Goal: Information Seeking & Learning: Compare options

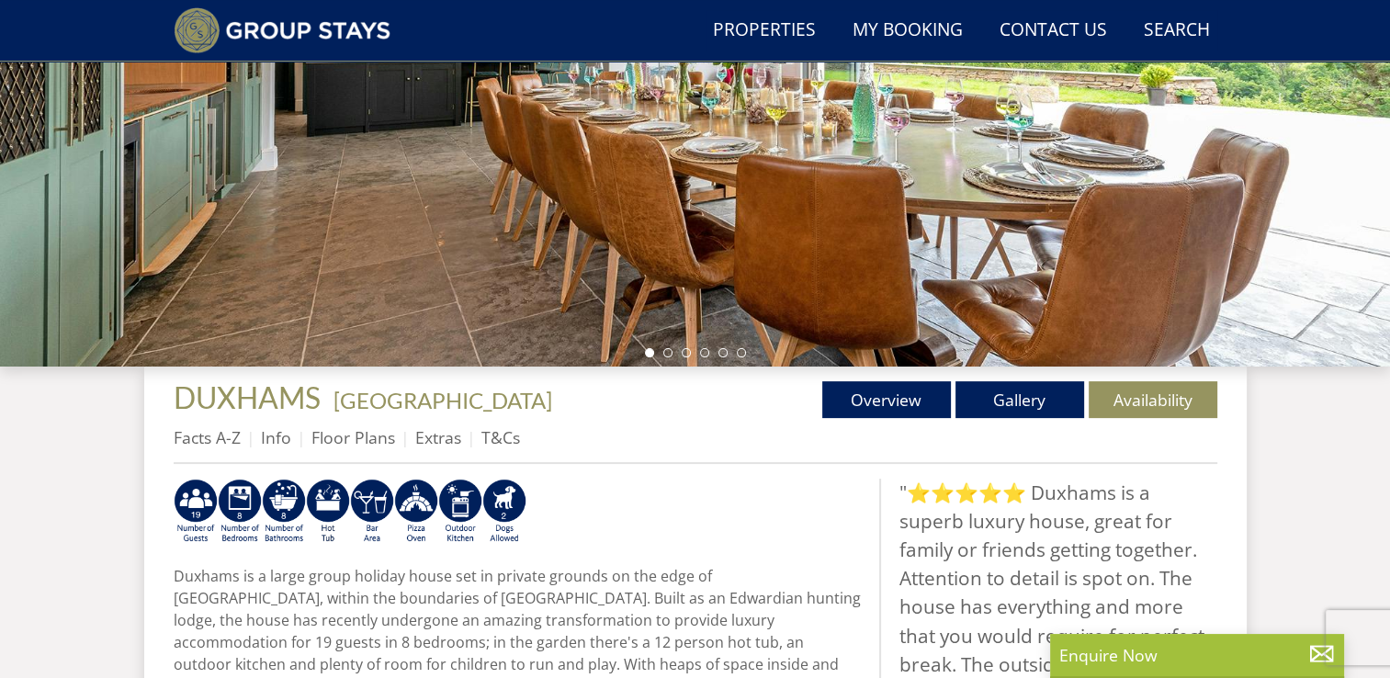
scroll to position [416, 0]
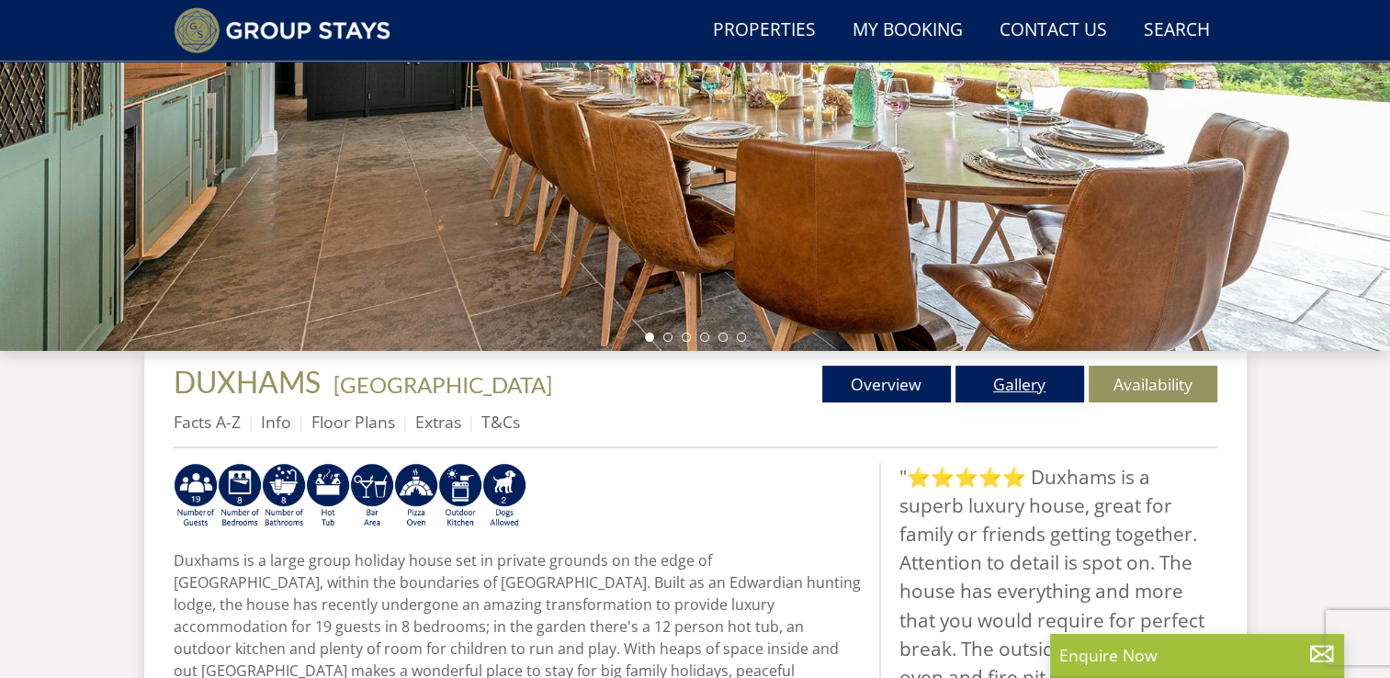
click at [1008, 380] on link "Gallery" at bounding box center [1019, 384] width 129 height 37
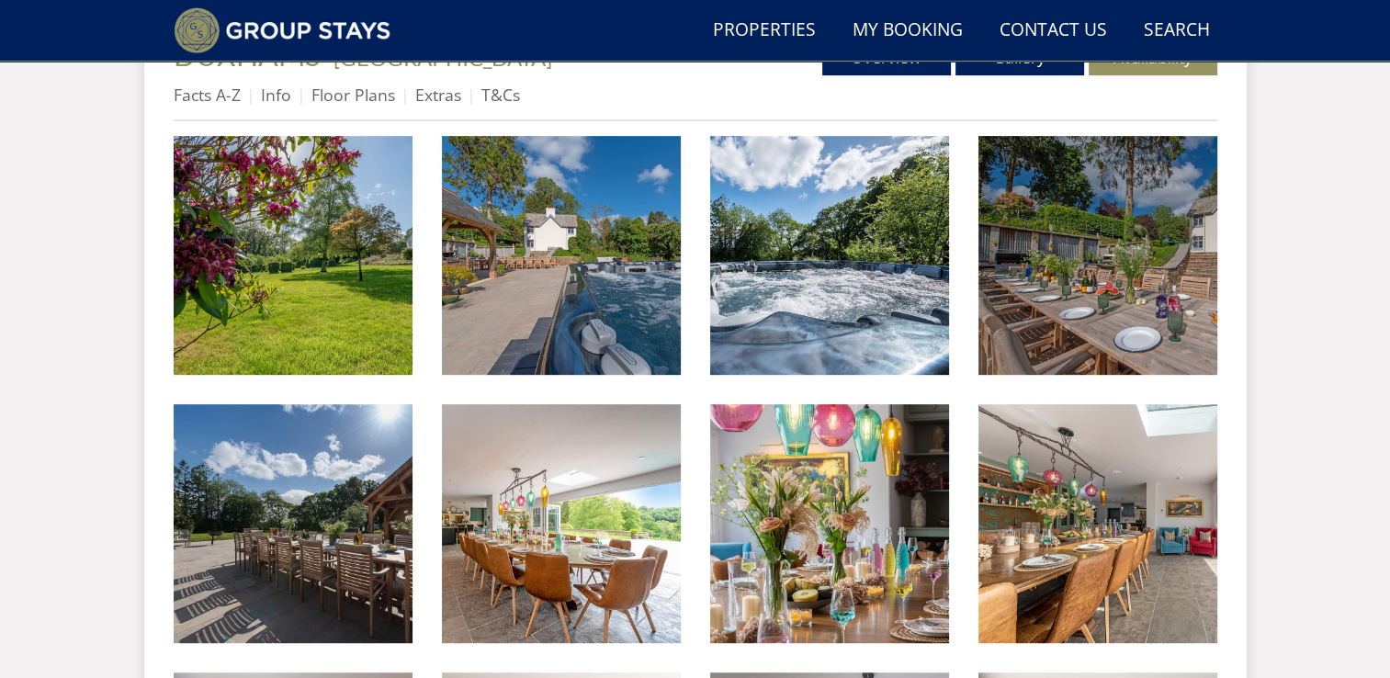
scroll to position [555, 0]
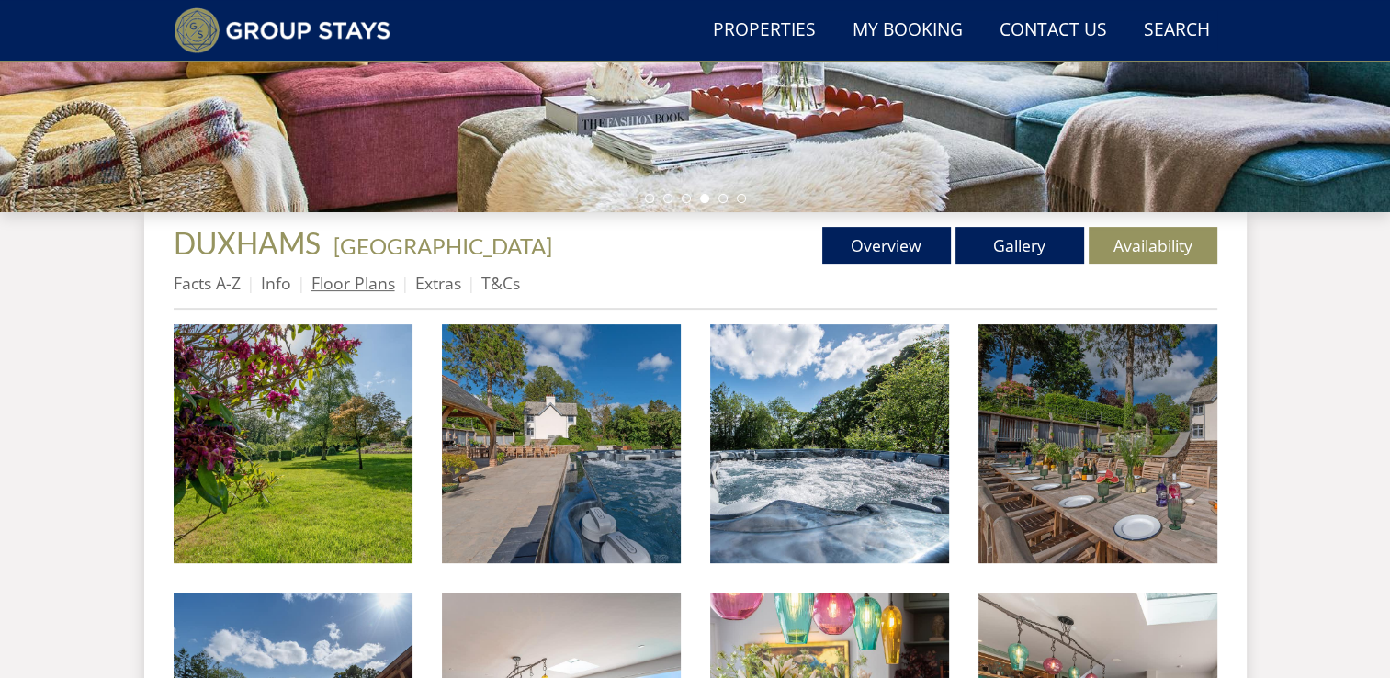
click at [331, 281] on link "Floor Plans" at bounding box center [353, 283] width 84 height 22
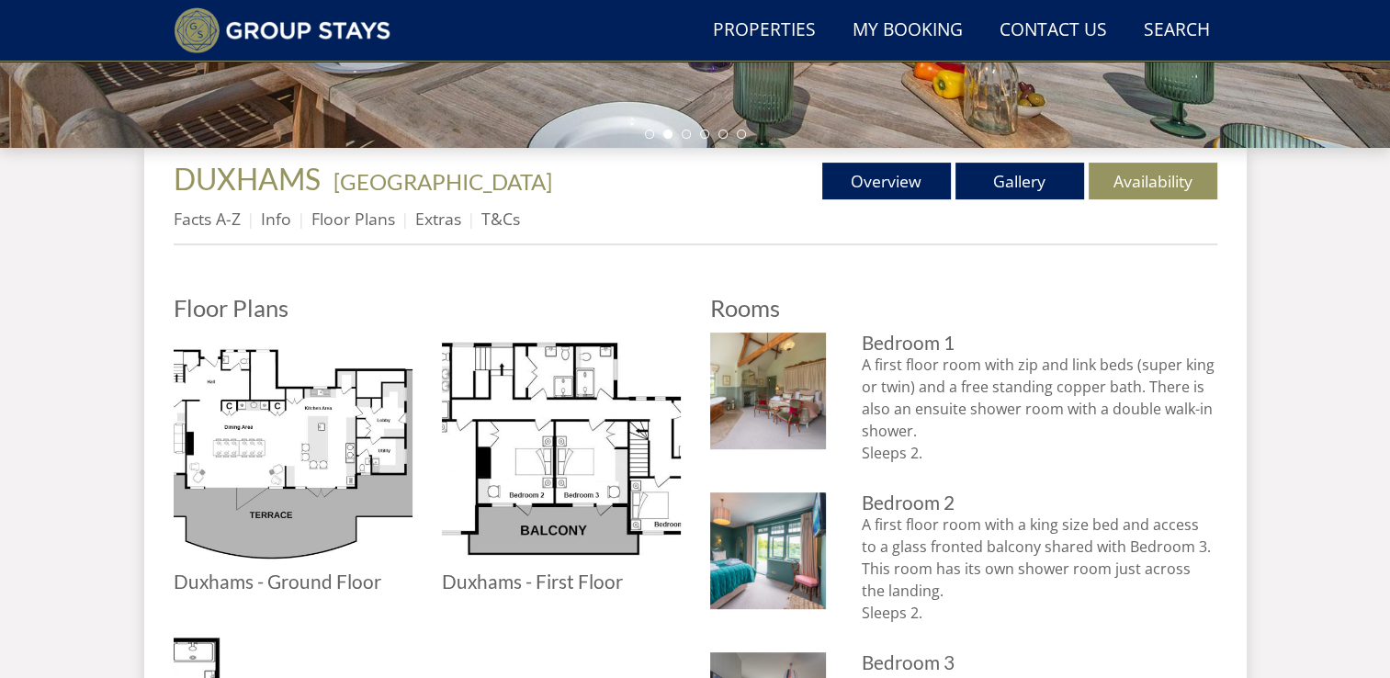
scroll to position [459, 0]
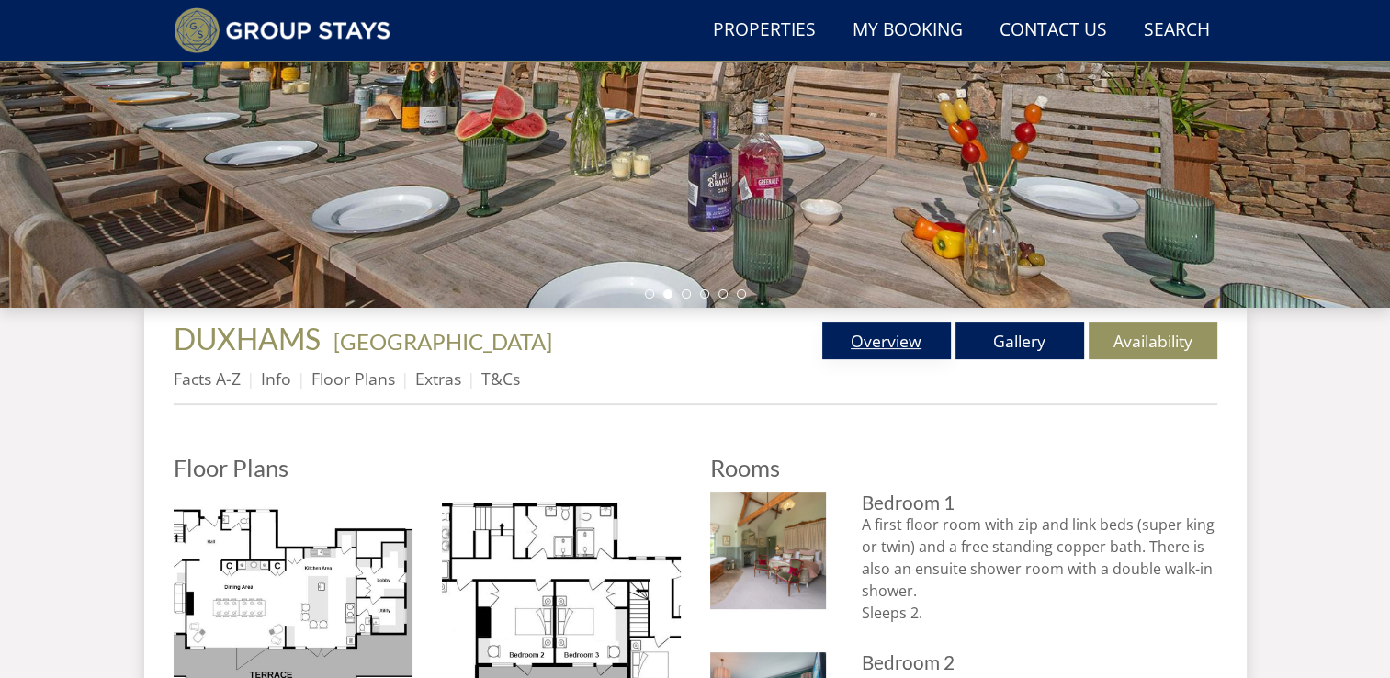
click at [894, 340] on link "Overview" at bounding box center [886, 340] width 129 height 37
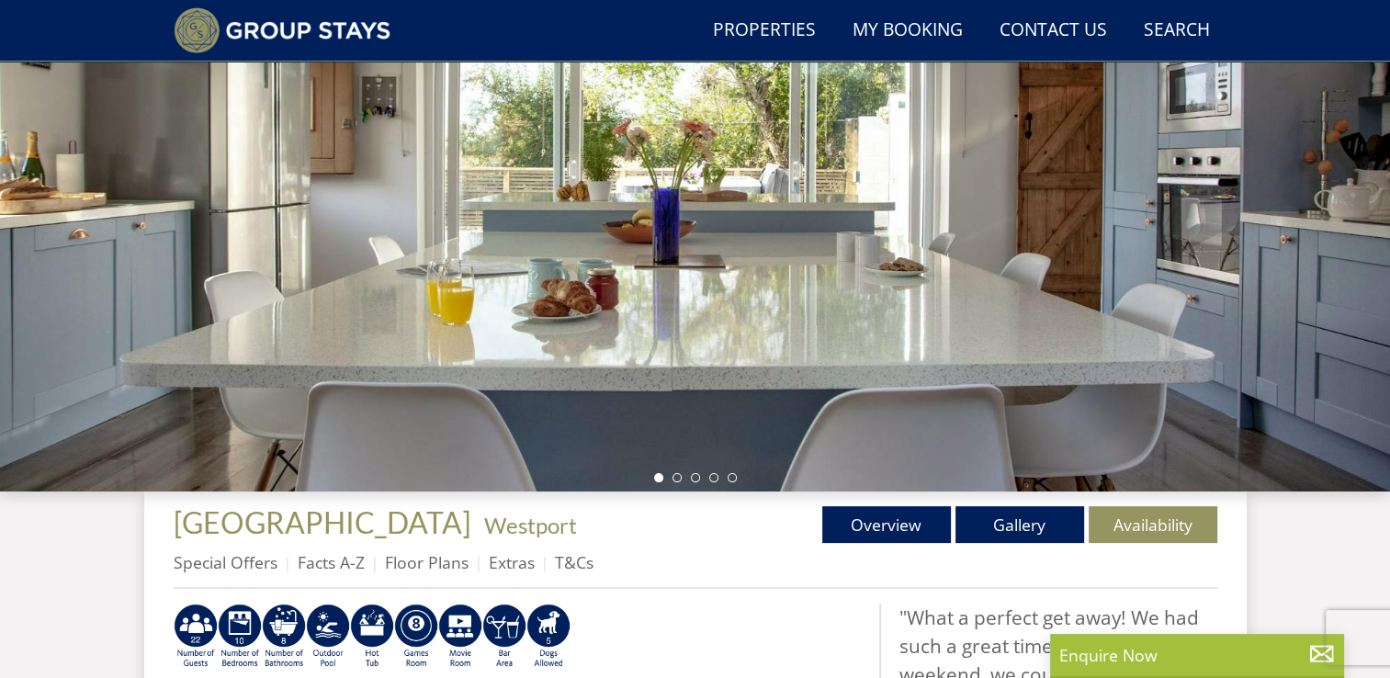
scroll to position [551, 0]
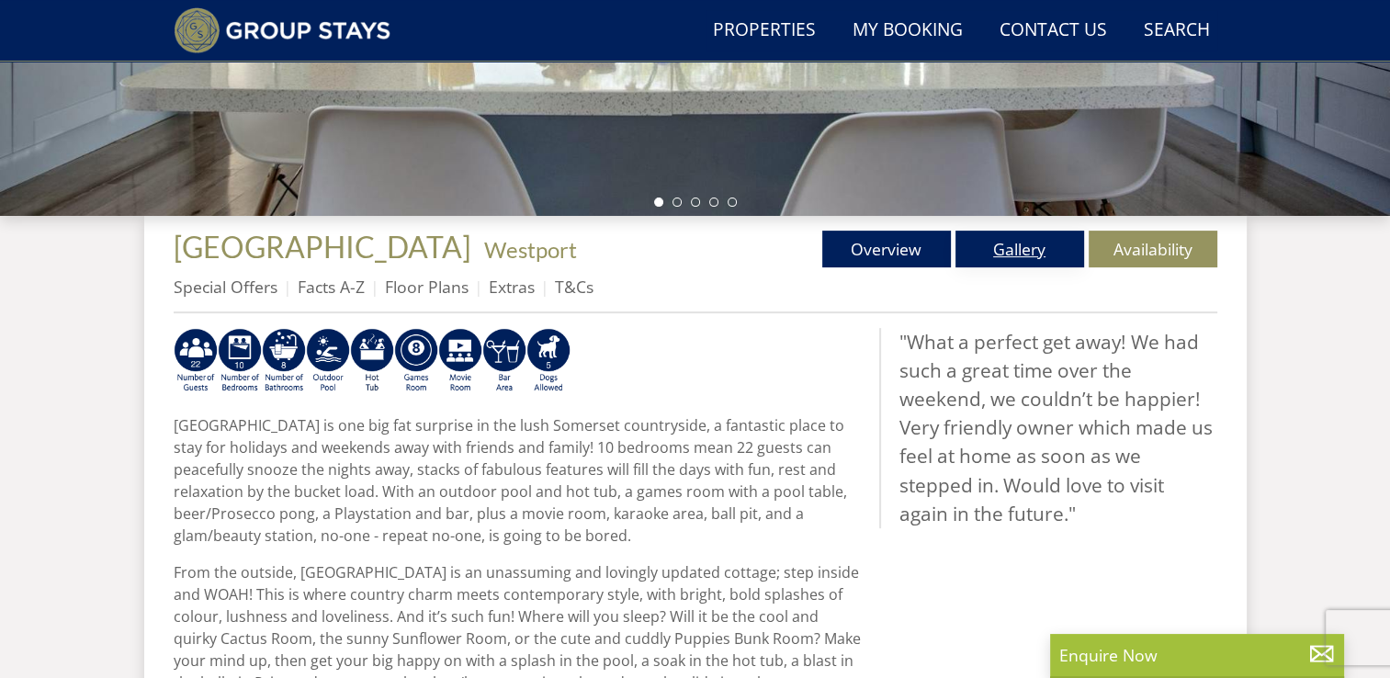
click at [1025, 253] on link "Gallery" at bounding box center [1019, 249] width 129 height 37
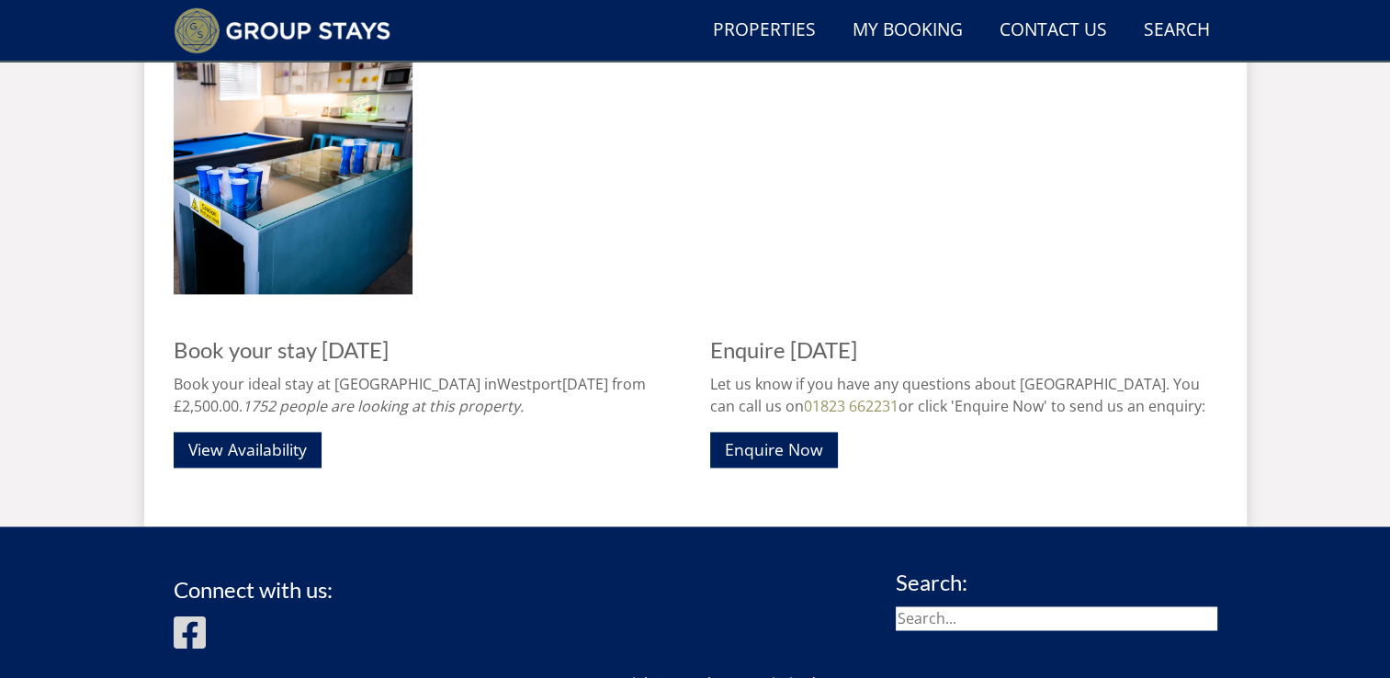
scroll to position [2414, 0]
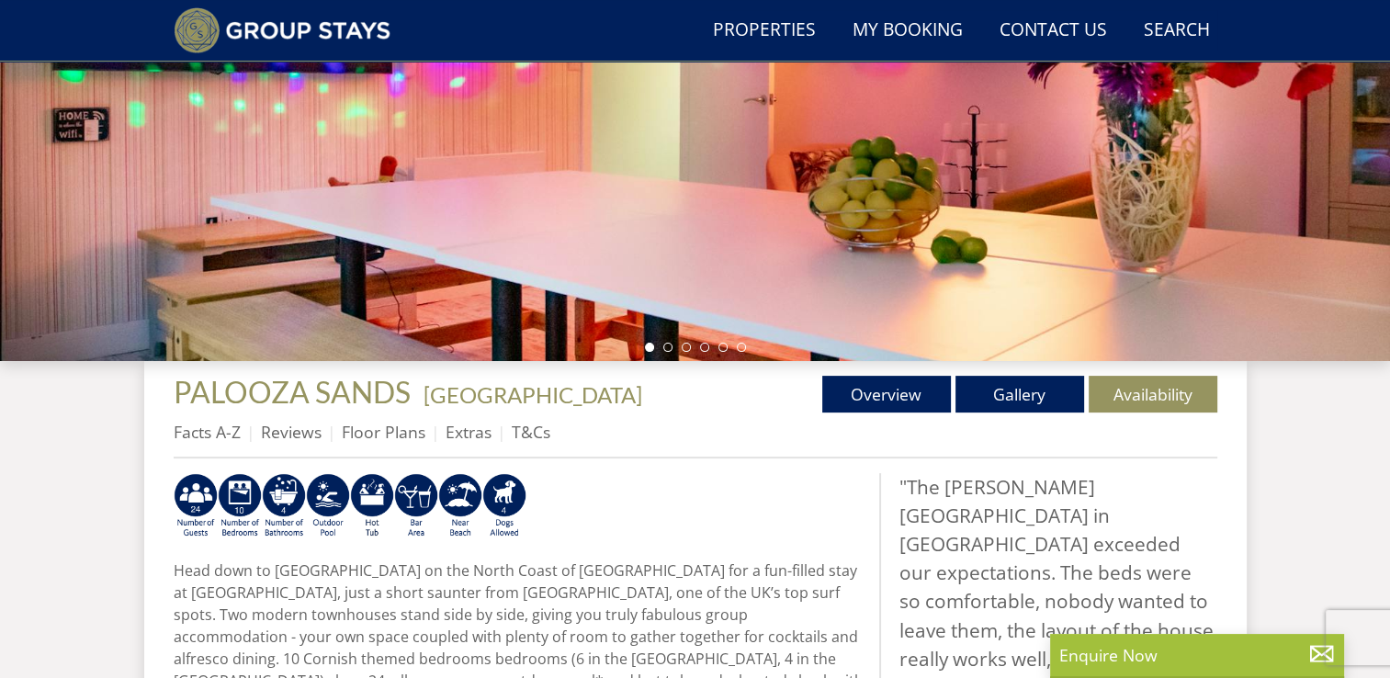
scroll to position [692, 0]
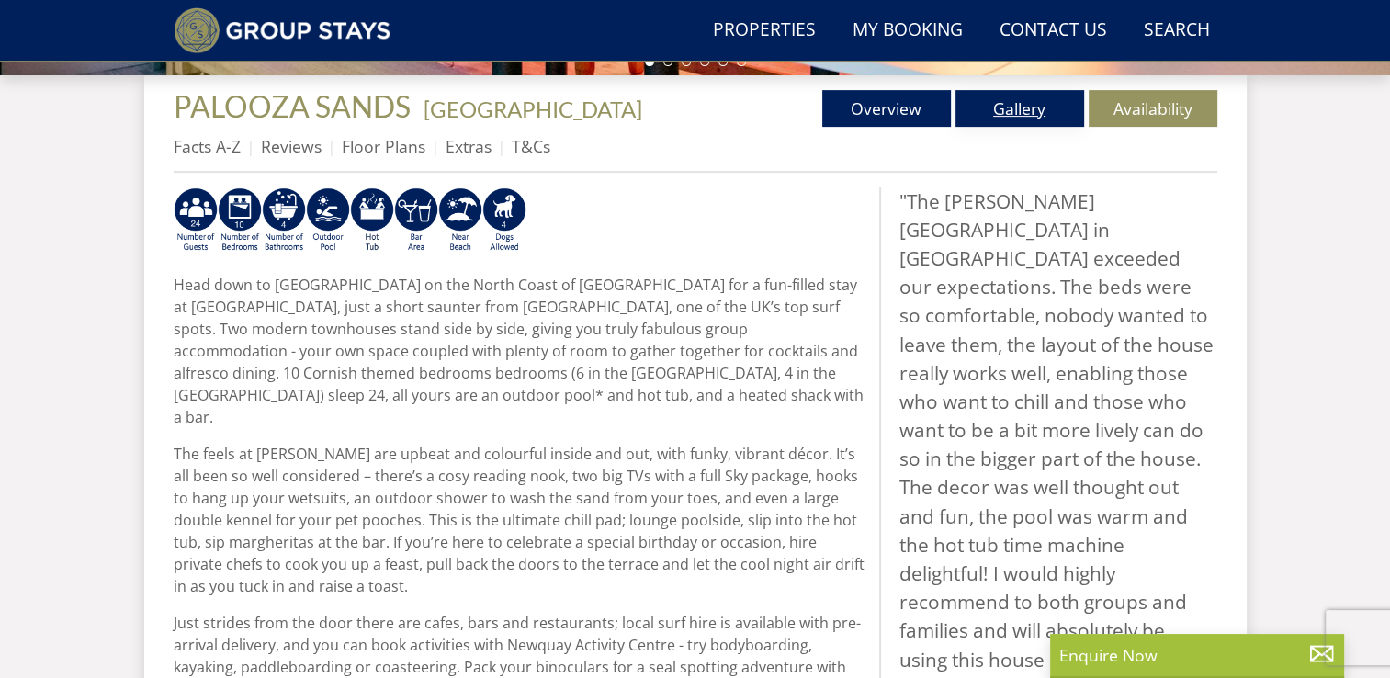
click at [1015, 107] on link "Gallery" at bounding box center [1019, 108] width 129 height 37
